Goal: Information Seeking & Learning: Learn about a topic

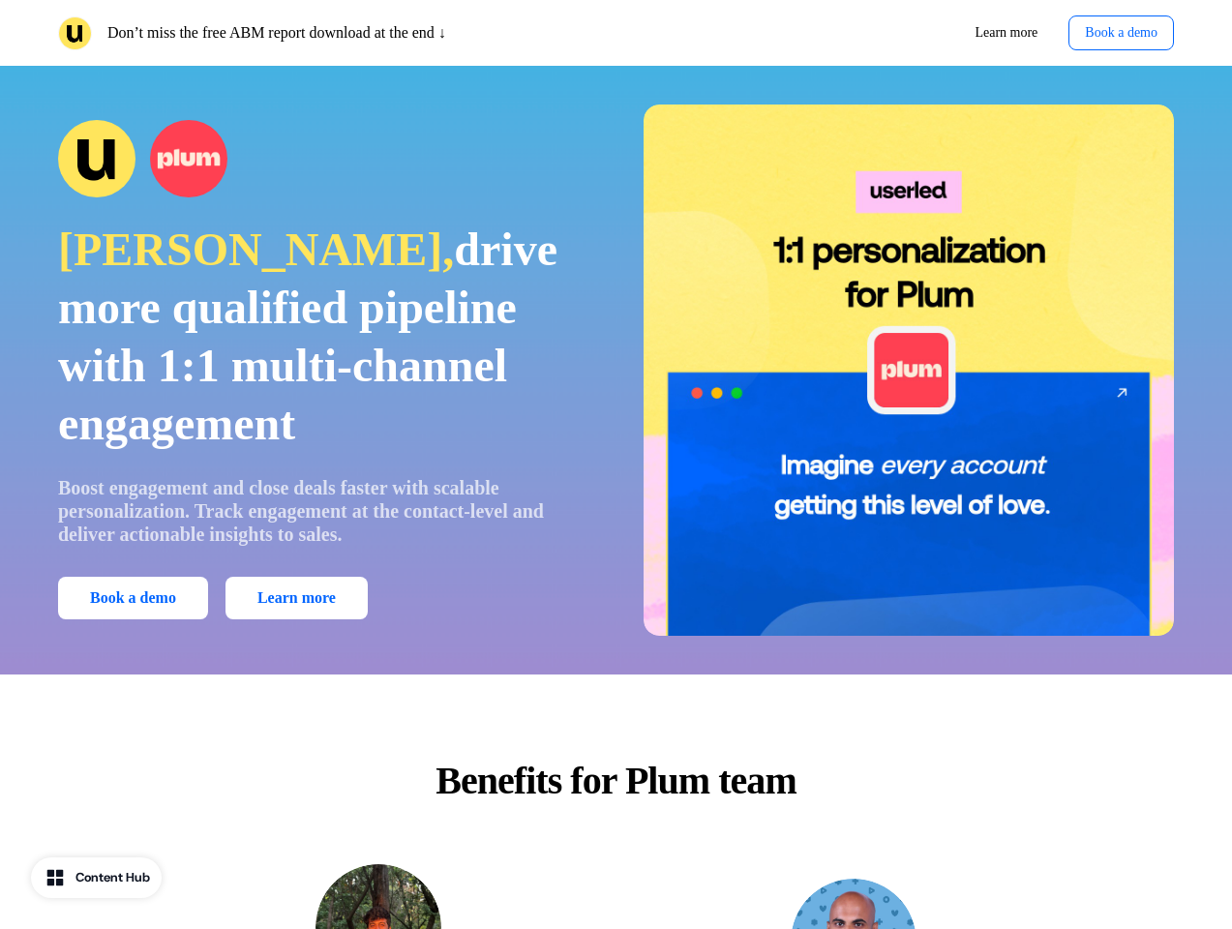
click at [616, 33] on div "Don’t miss the free ABM report download at the end ↓ Learn more Book a demo" at bounding box center [616, 33] width 1232 height 66
click at [333, 33] on p "Don’t miss the free ABM report download at the end ↓" at bounding box center [276, 32] width 339 height 23
click at [899, 33] on div "Learn more Book a demo" at bounding box center [899, 32] width 551 height 35
click at [1116, 33] on button "Book a demo" at bounding box center [1122, 32] width 106 height 35
click at [616, 370] on div "Aditya, drive more qualified pipeline with 1:1 multi-channel engagement Boost e…" at bounding box center [616, 370] width 1232 height 531
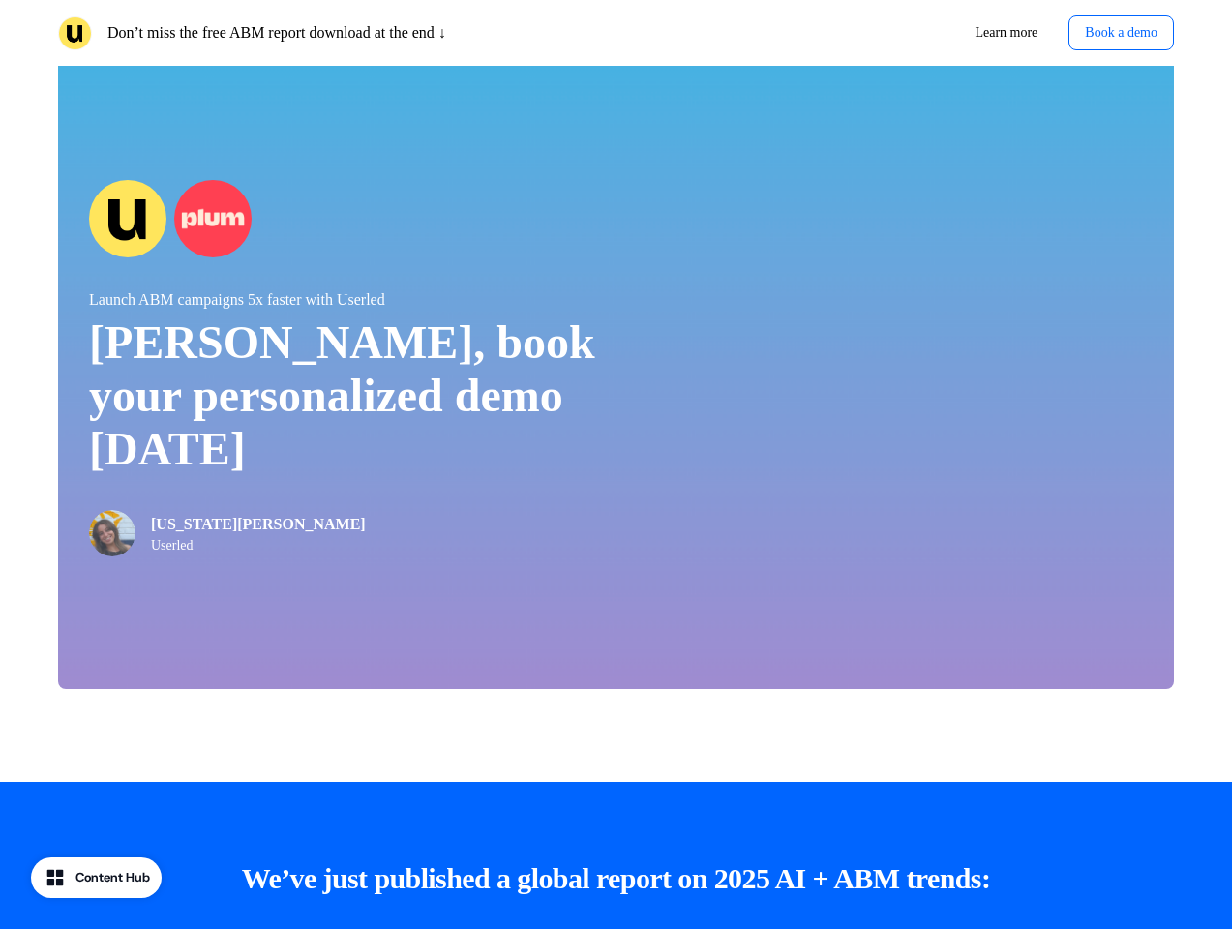
click at [136, 598] on div "Launch ABM campaigns 5x faster with Userled [PERSON_NAME], book your personaliz…" at bounding box center [616, 367] width 1116 height 643
